Goal: Information Seeking & Learning: Learn about a topic

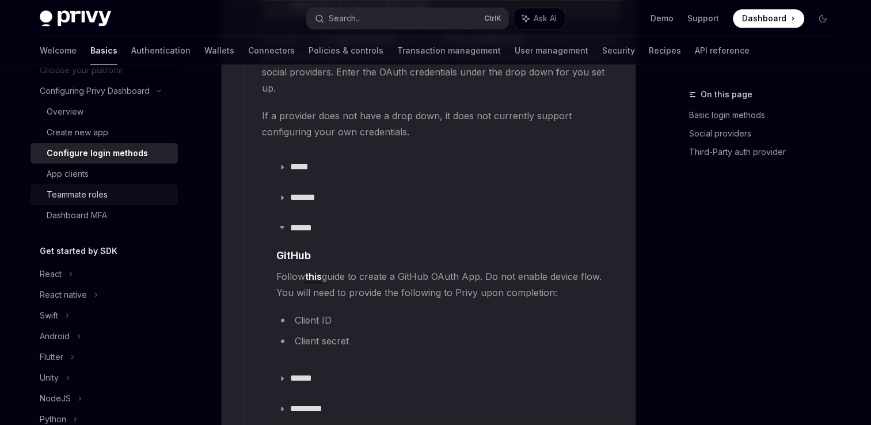
scroll to position [85, 0]
click at [64, 269] on div "React" at bounding box center [104, 272] width 147 height 21
type textarea "*"
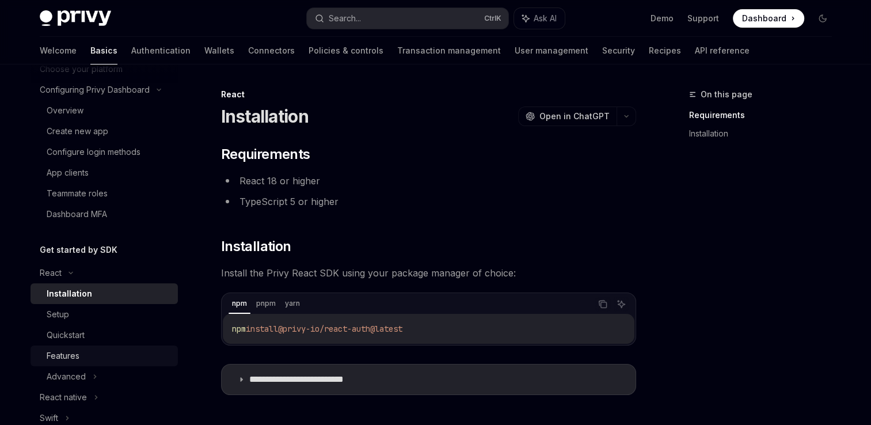
click at [73, 352] on div "Features" at bounding box center [63, 356] width 33 height 14
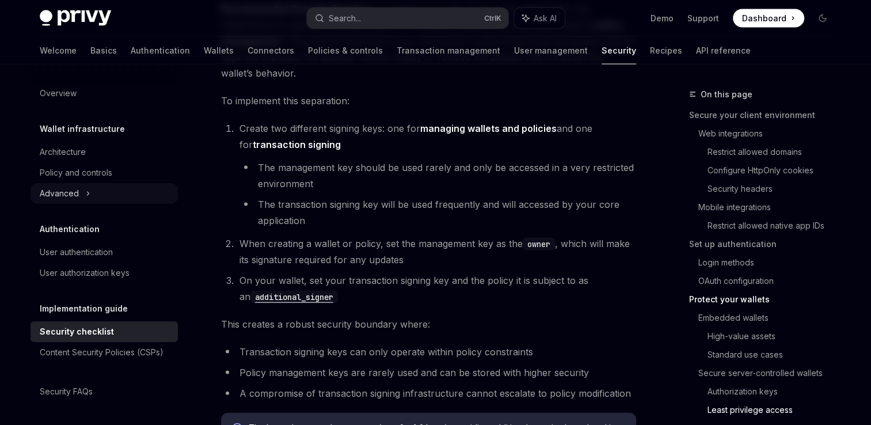
scroll to position [2336, 0]
click at [401, 160] on li "The management key should be used rarely and only be accessed in a very restric…" at bounding box center [437, 176] width 397 height 32
click at [131, 48] on link "Authentication" at bounding box center [160, 51] width 59 height 28
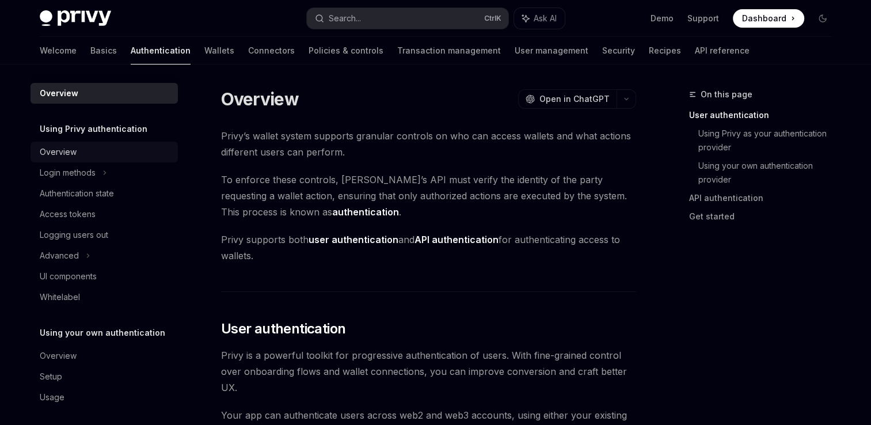
scroll to position [5, 0]
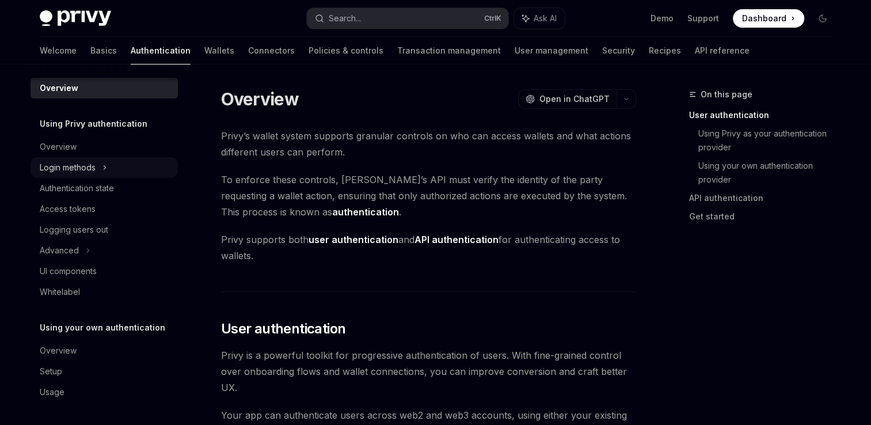
click at [111, 169] on div "Login methods" at bounding box center [104, 167] width 147 height 21
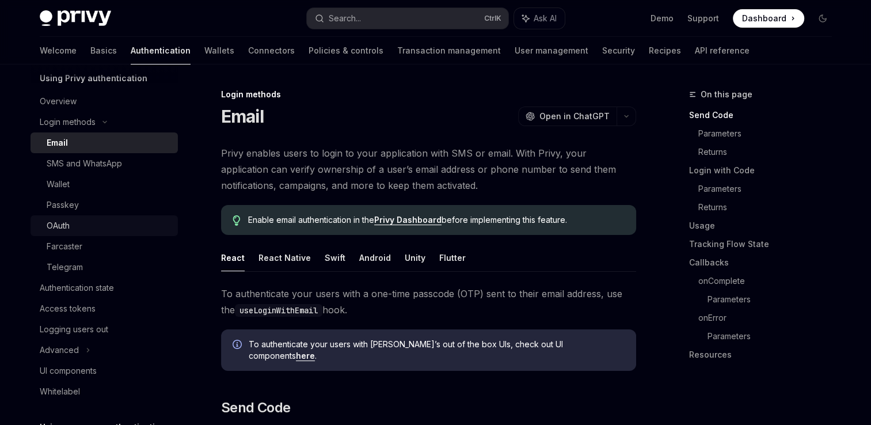
scroll to position [51, 0]
click at [65, 221] on div "OAuth" at bounding box center [58, 225] width 23 height 14
type textarea "*"
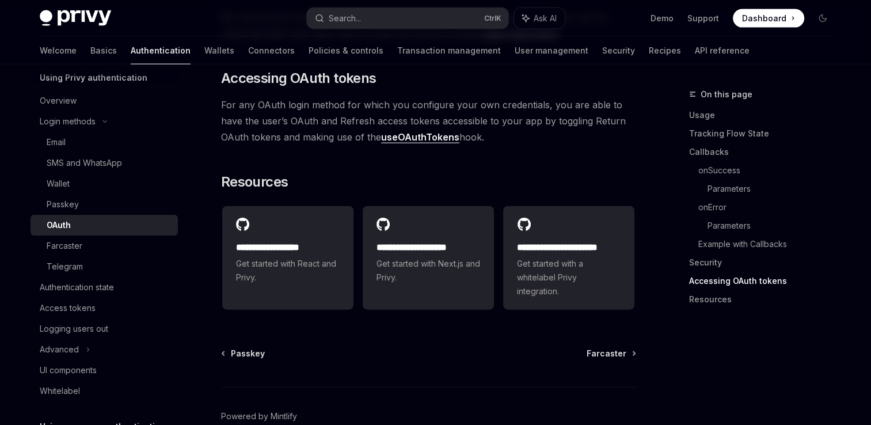
scroll to position [2608, 0]
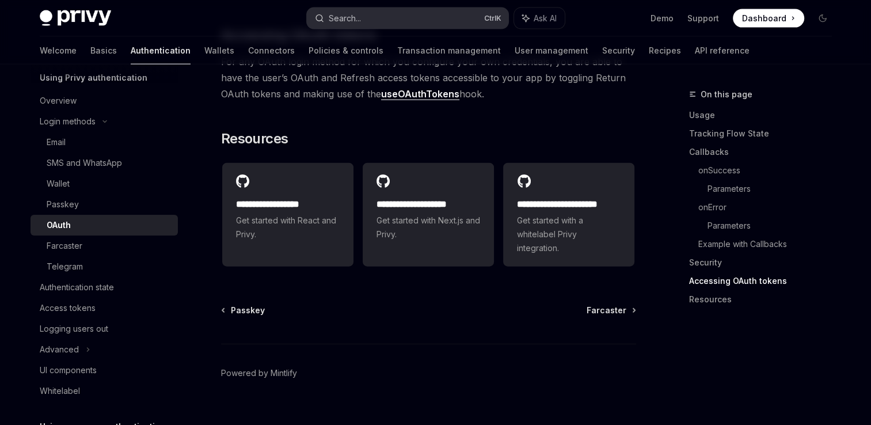
click at [419, 22] on button "Search... Ctrl K" at bounding box center [407, 18] width 201 height 21
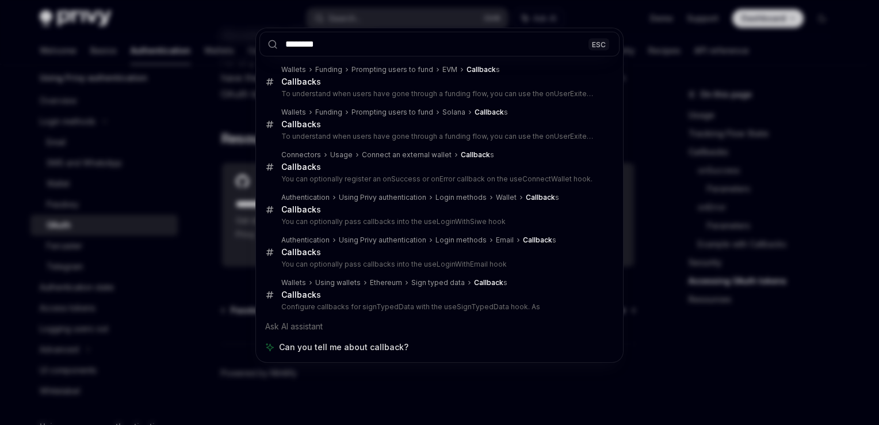
type input "********"
click at [422, 400] on div "******** ESC Wallets Funding Prompting users to fund EVM Callback s Callback s …" at bounding box center [439, 212] width 879 height 425
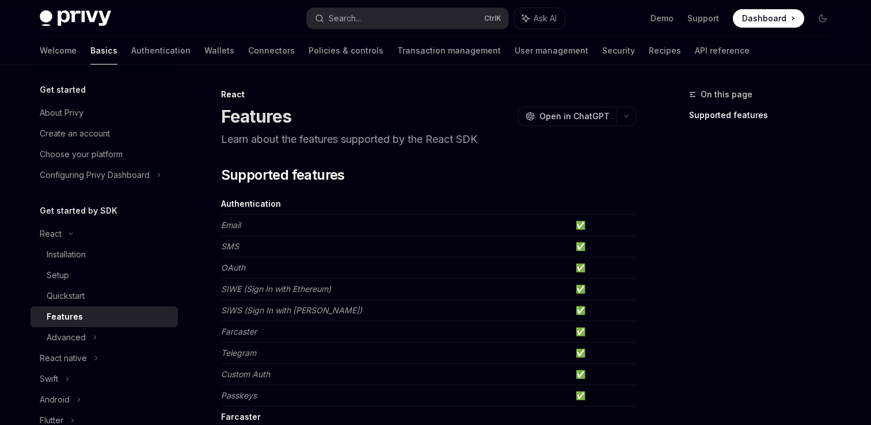
scroll to position [755, 0]
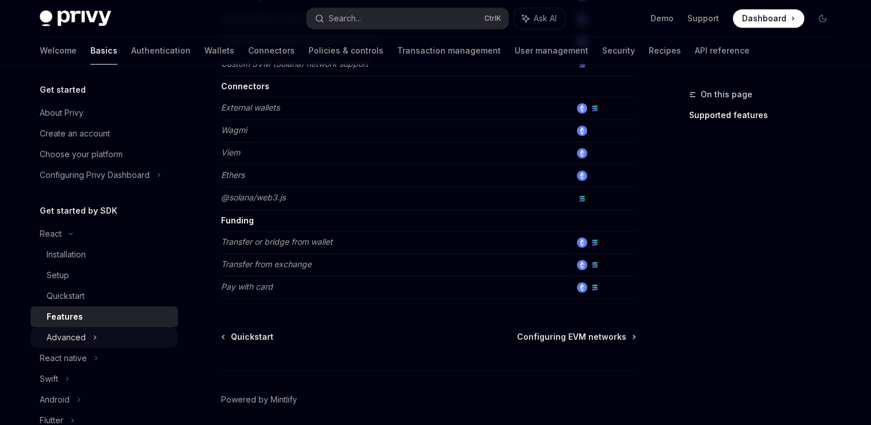
click at [90, 332] on div "Advanced" at bounding box center [104, 337] width 147 height 21
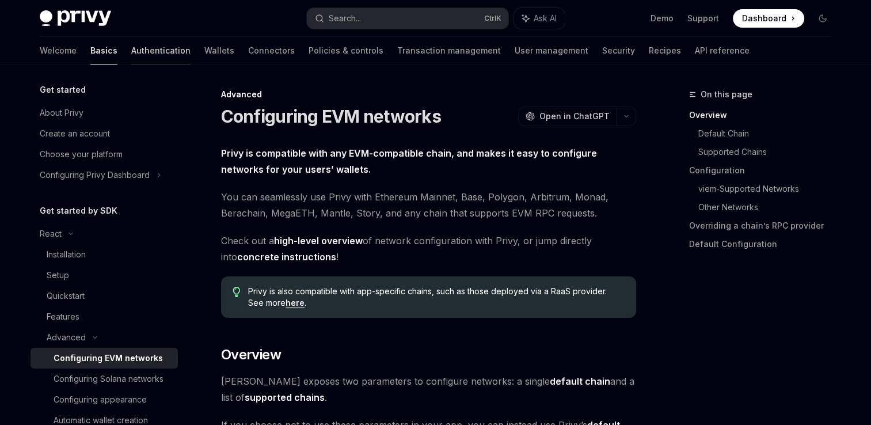
click at [131, 56] on link "Authentication" at bounding box center [160, 51] width 59 height 28
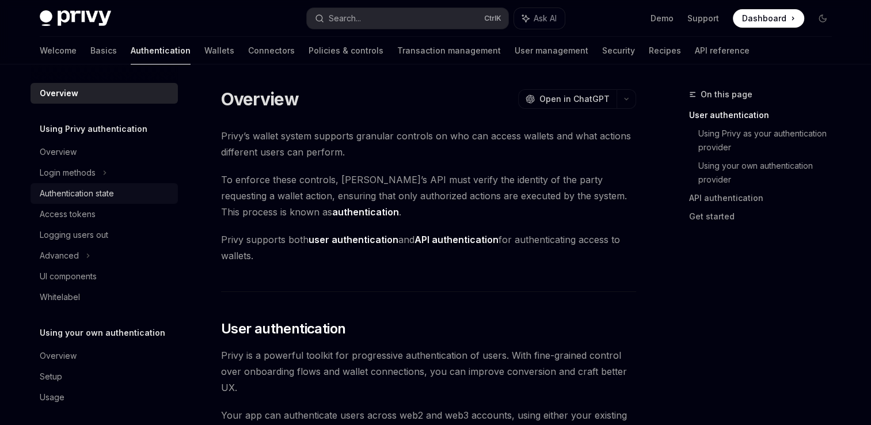
click at [92, 189] on div "Authentication state" at bounding box center [77, 193] width 74 height 14
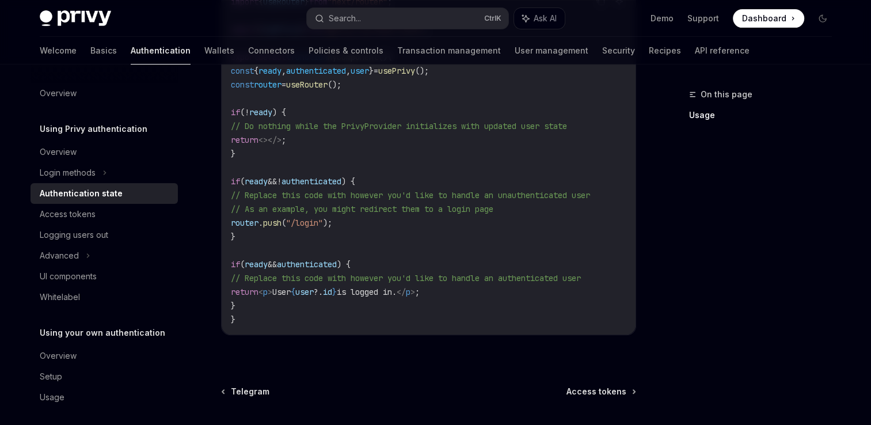
scroll to position [449, 0]
click at [695, 52] on link "API reference" at bounding box center [722, 51] width 55 height 28
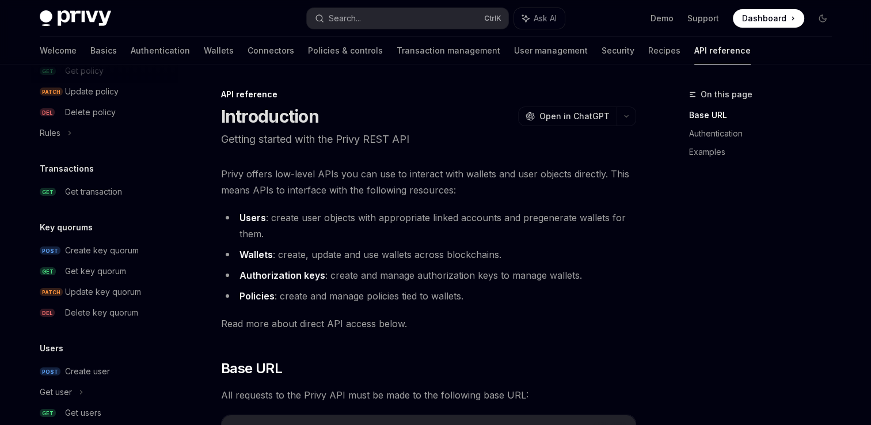
scroll to position [785, 0]
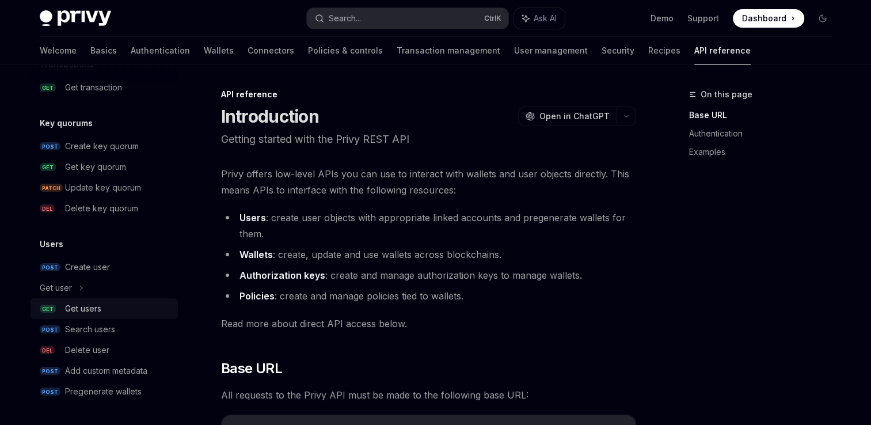
click at [87, 304] on div "Get users" at bounding box center [83, 309] width 36 height 14
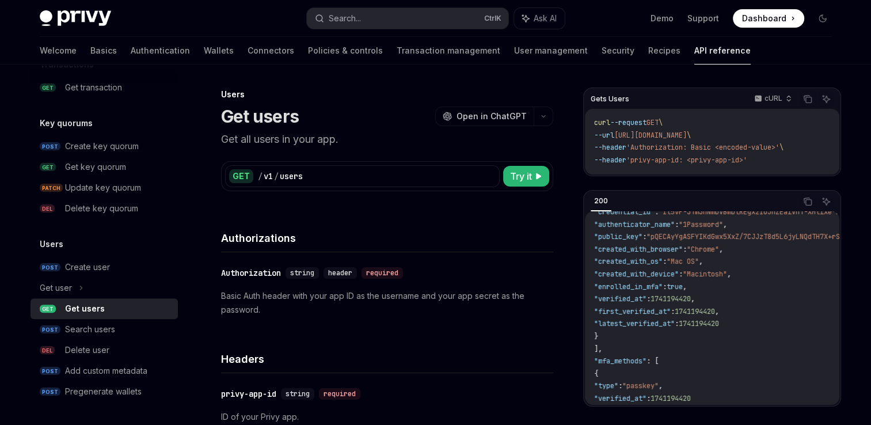
scroll to position [368, 0]
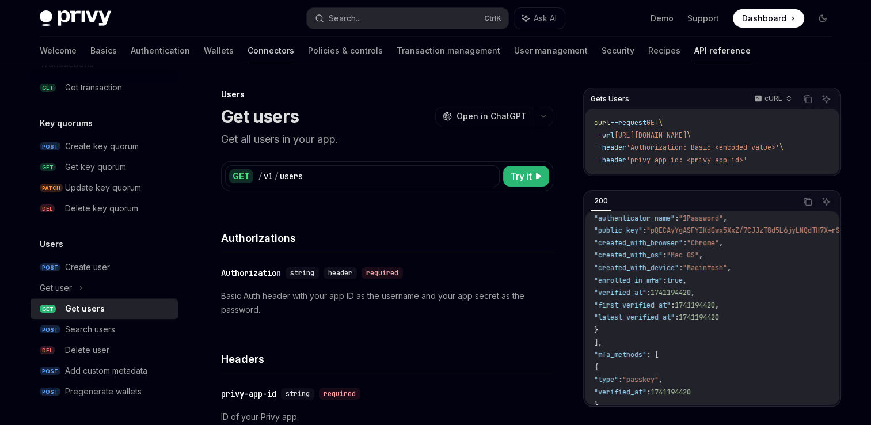
click at [248, 54] on link "Connectors" at bounding box center [271, 51] width 47 height 28
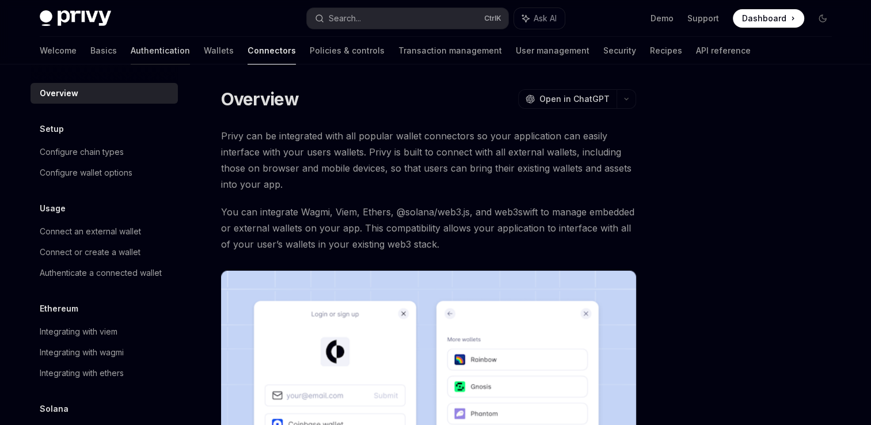
click at [131, 47] on link "Authentication" at bounding box center [160, 51] width 59 height 28
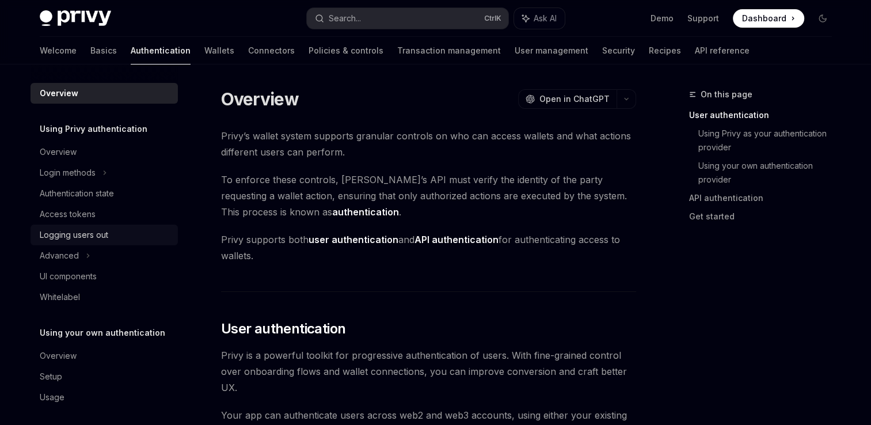
scroll to position [5, 0]
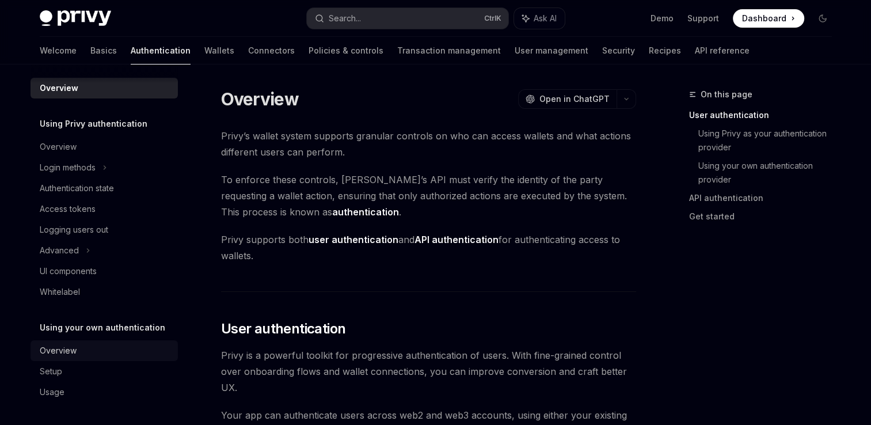
click at [58, 353] on div "Overview" at bounding box center [58, 351] width 37 height 14
type textarea "*"
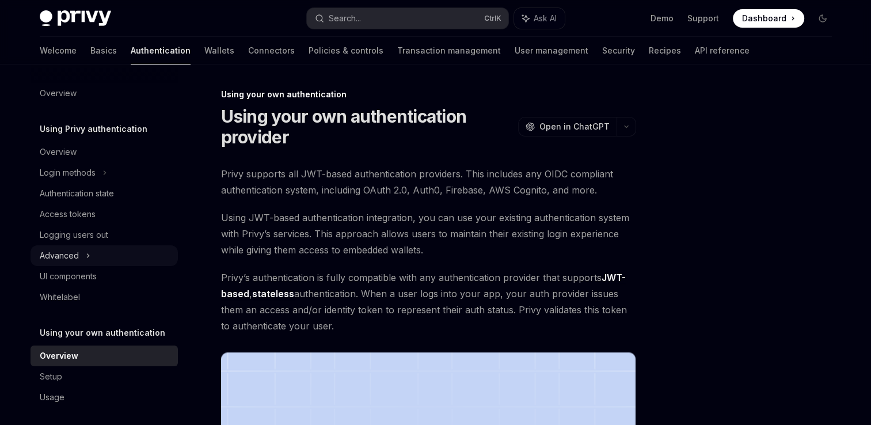
click at [86, 257] on icon at bounding box center [88, 256] width 5 height 14
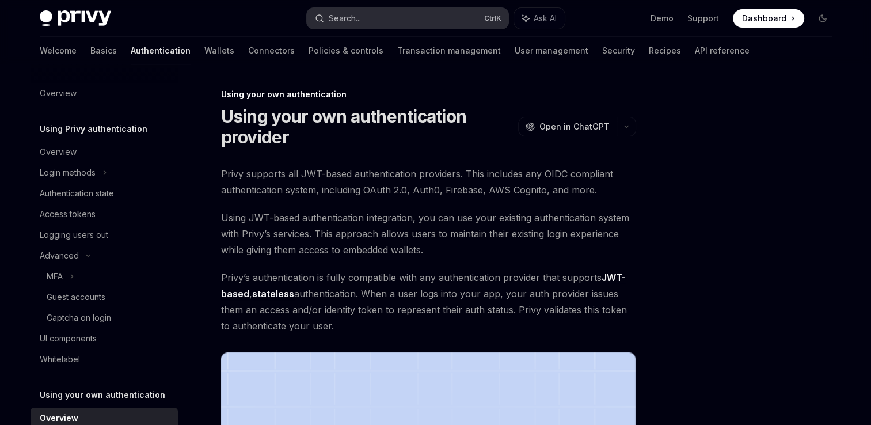
click at [342, 18] on div "Search..." at bounding box center [345, 19] width 32 height 14
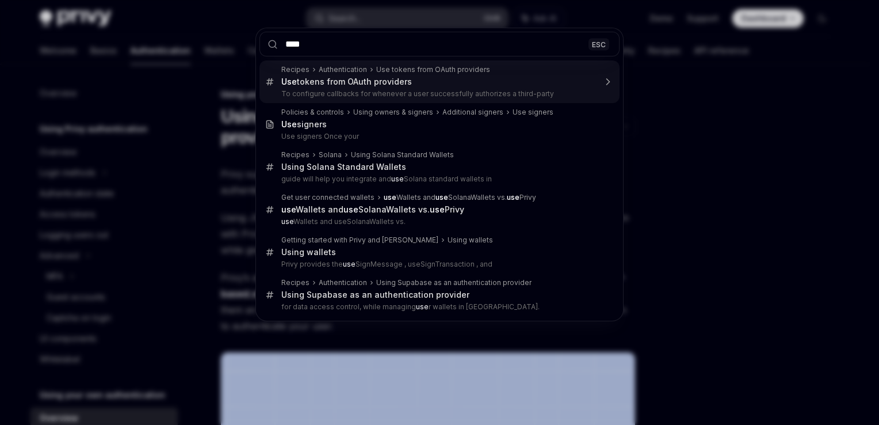
type input "****"
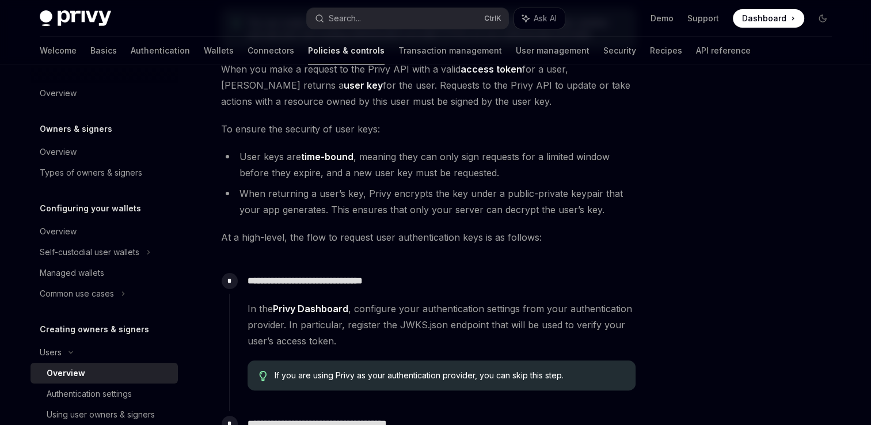
scroll to position [489, 0]
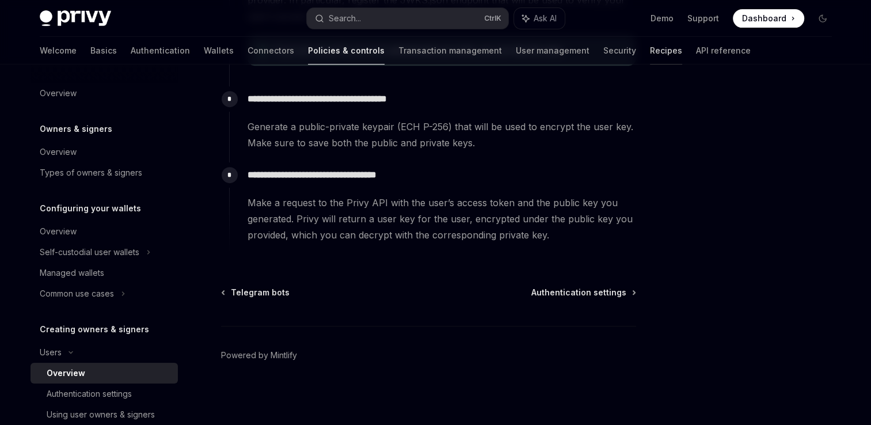
click at [650, 54] on link "Recipes" at bounding box center [666, 51] width 32 height 28
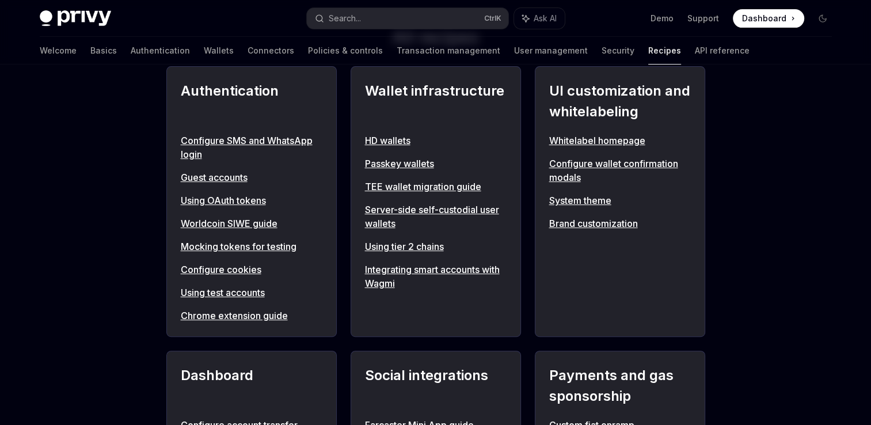
scroll to position [454, 0]
click at [243, 200] on link "Using OAuth tokens" at bounding box center [252, 200] width 142 height 14
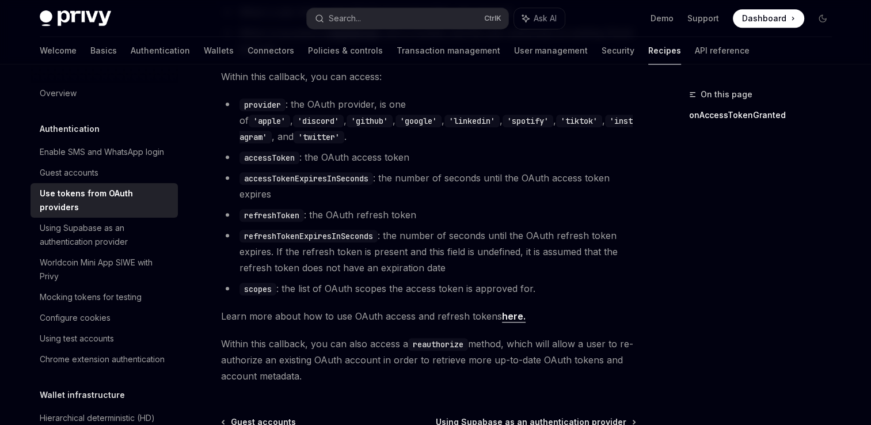
scroll to position [806, 0]
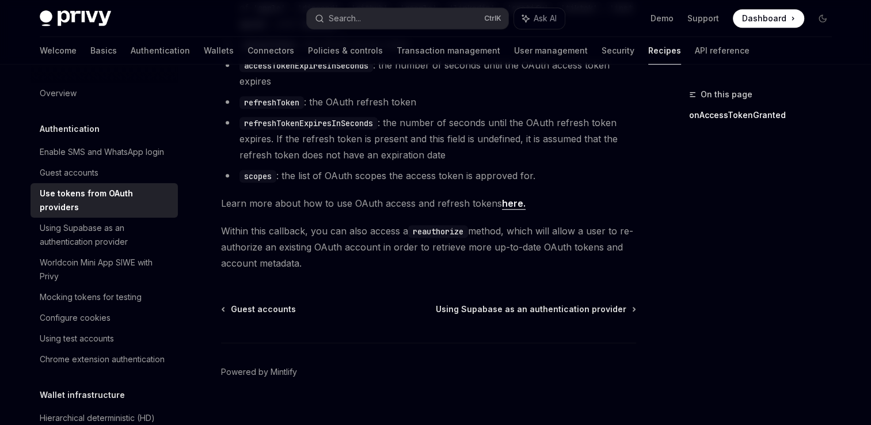
click at [508, 197] on link "here." at bounding box center [514, 203] width 24 height 12
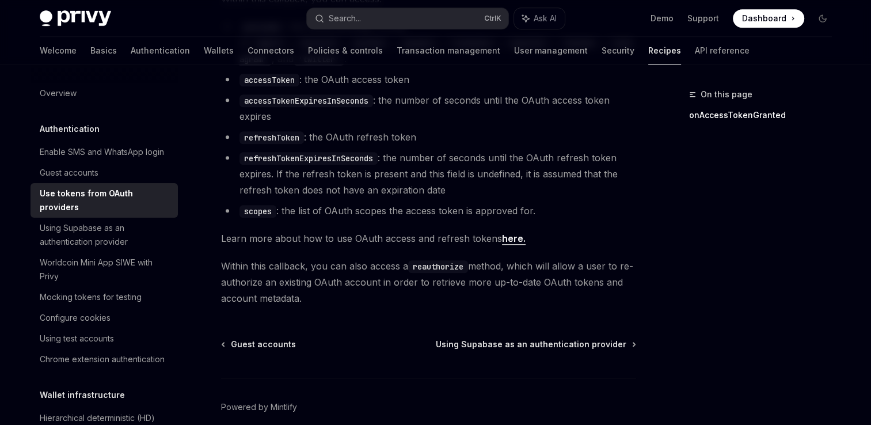
scroll to position [767, 0]
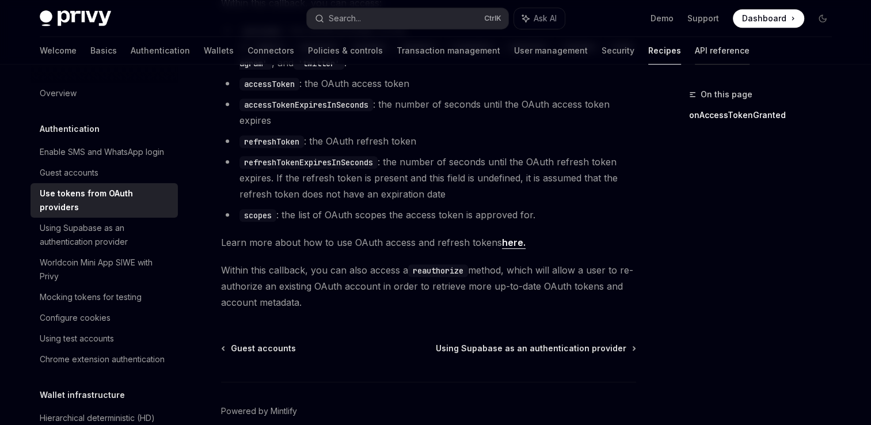
click at [695, 43] on link "API reference" at bounding box center [722, 51] width 55 height 28
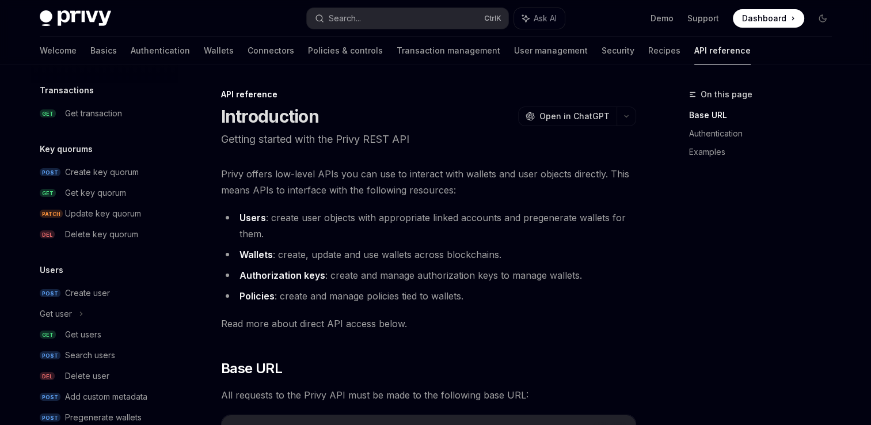
scroll to position [785, 0]
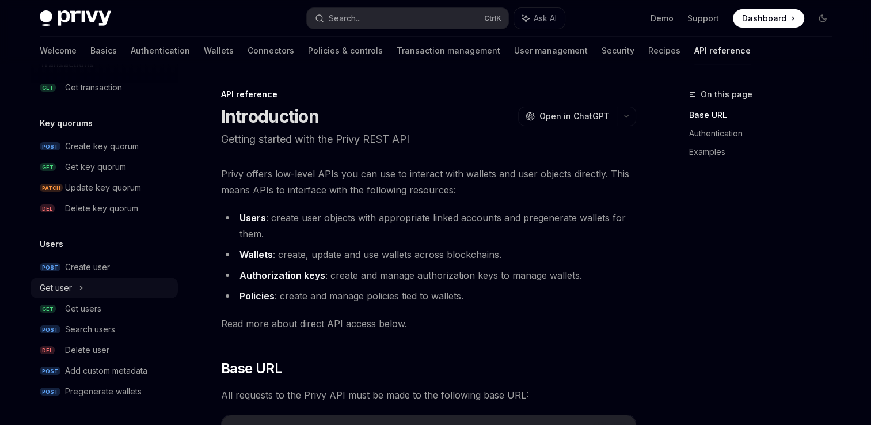
click at [79, 292] on icon at bounding box center [81, 288] width 5 height 14
type textarea "*"
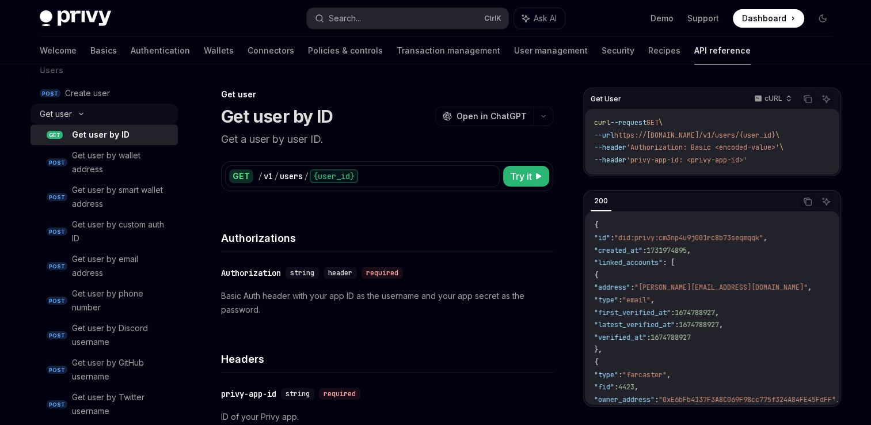
scroll to position [873, 0]
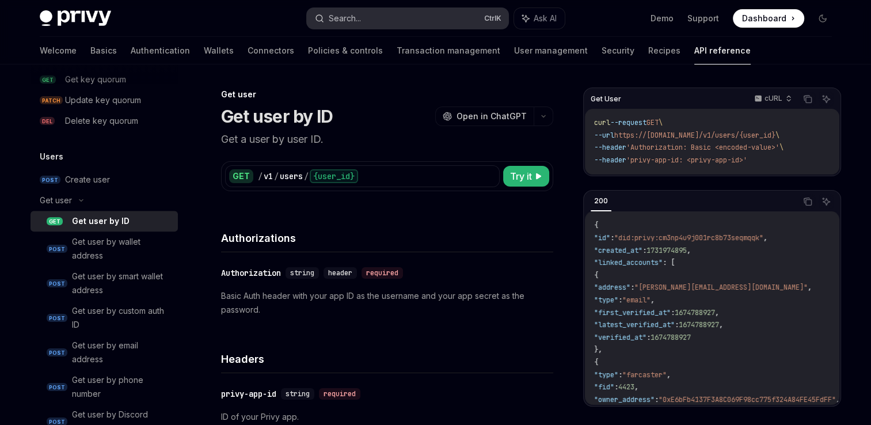
click at [446, 11] on button "Search... Ctrl K" at bounding box center [407, 18] width 201 height 21
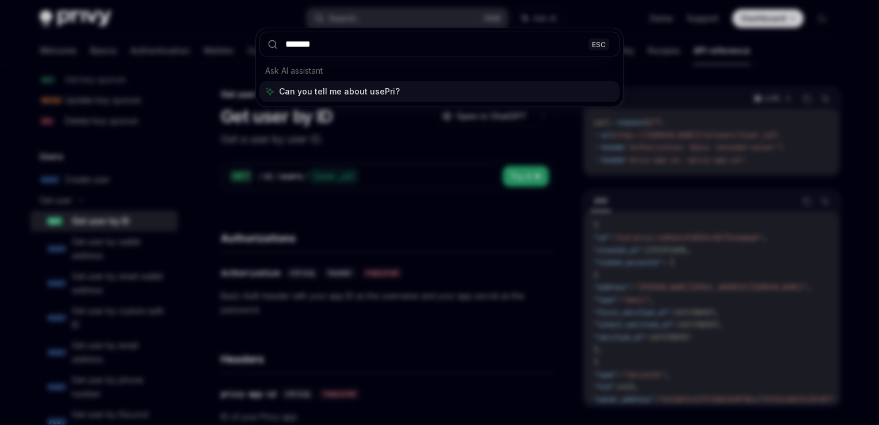
type input "********"
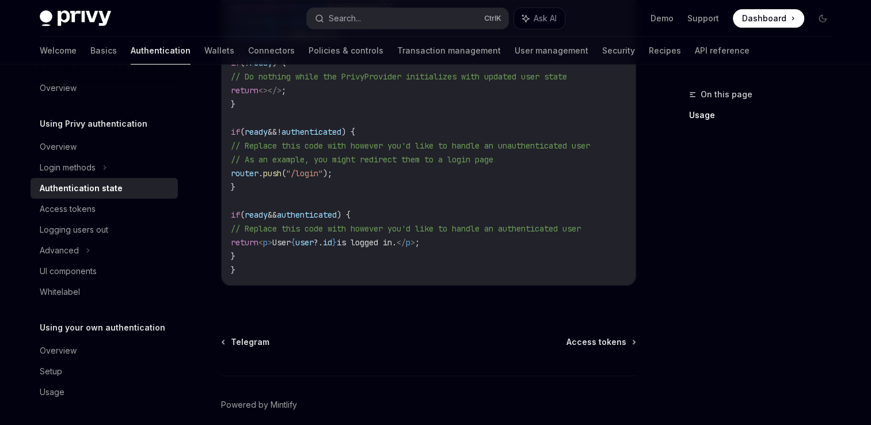
scroll to position [502, 0]
click at [87, 250] on icon at bounding box center [88, 250] width 2 height 3
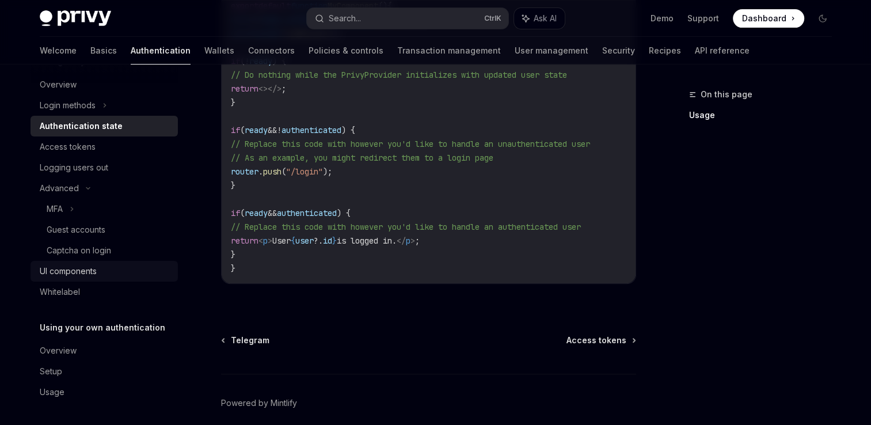
click at [76, 268] on div "UI components" at bounding box center [68, 271] width 57 height 14
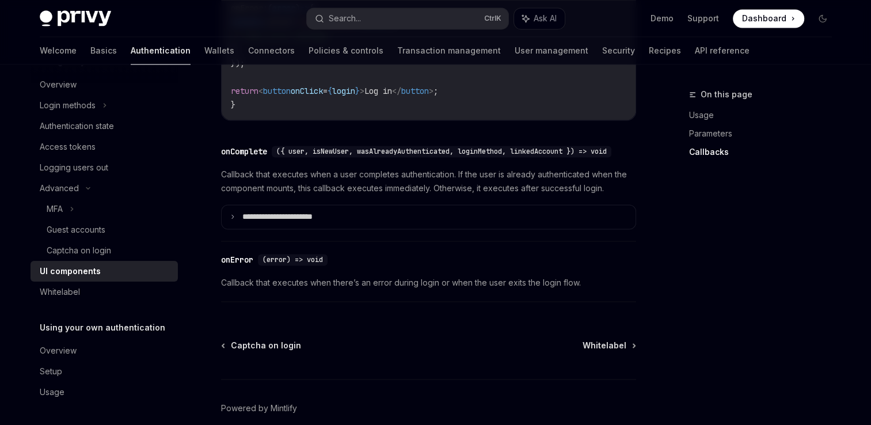
scroll to position [1688, 0]
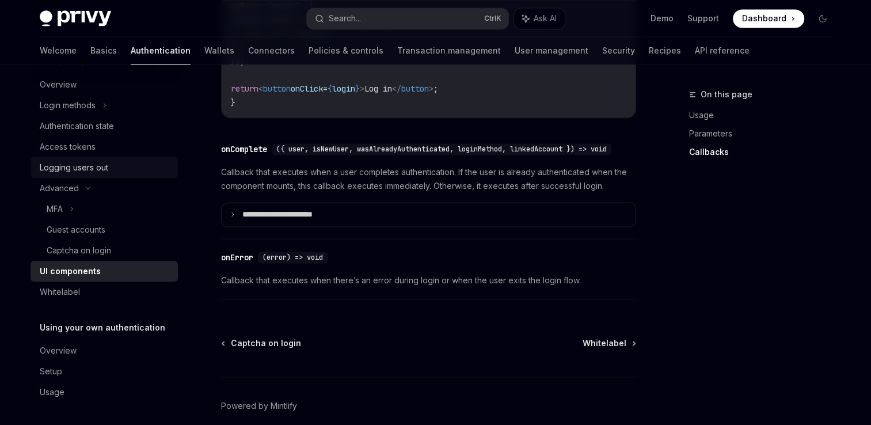
click at [99, 166] on div "Logging users out" at bounding box center [74, 168] width 68 height 14
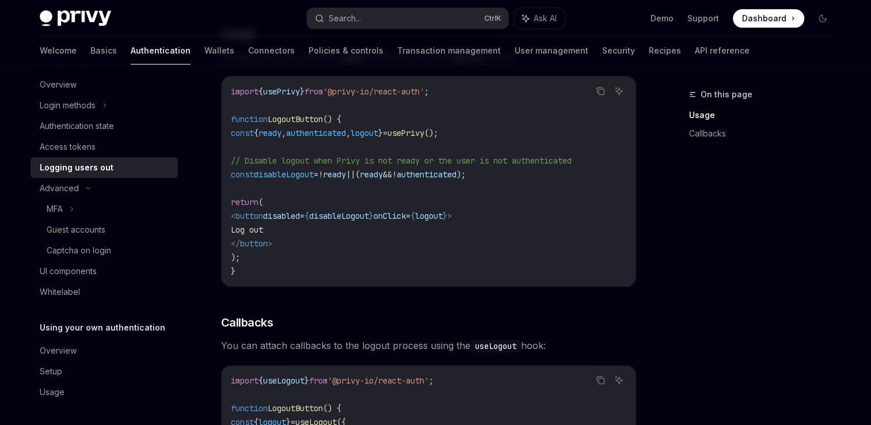
scroll to position [276, 0]
click at [112, 119] on div "Authentication state" at bounding box center [77, 126] width 74 height 14
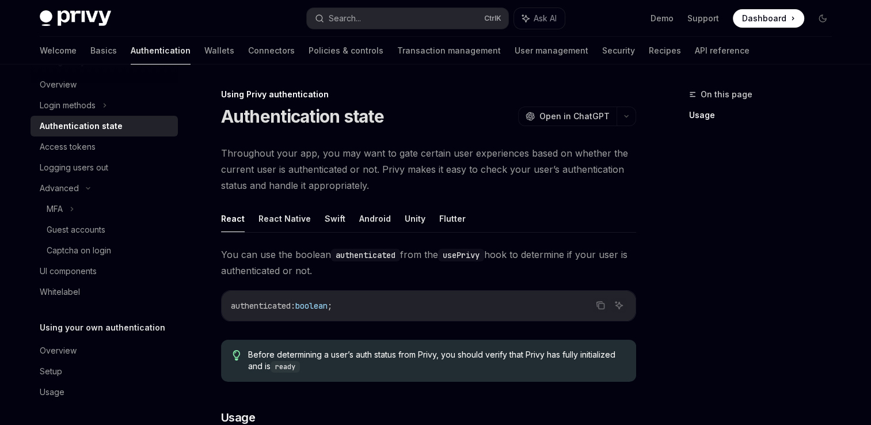
type textarea "*"
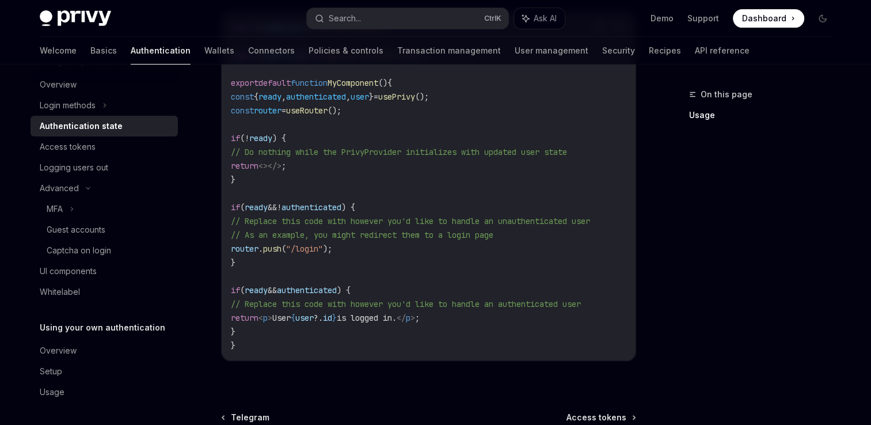
scroll to position [424, 0]
